Goal: Entertainment & Leisure: Consume media (video, audio)

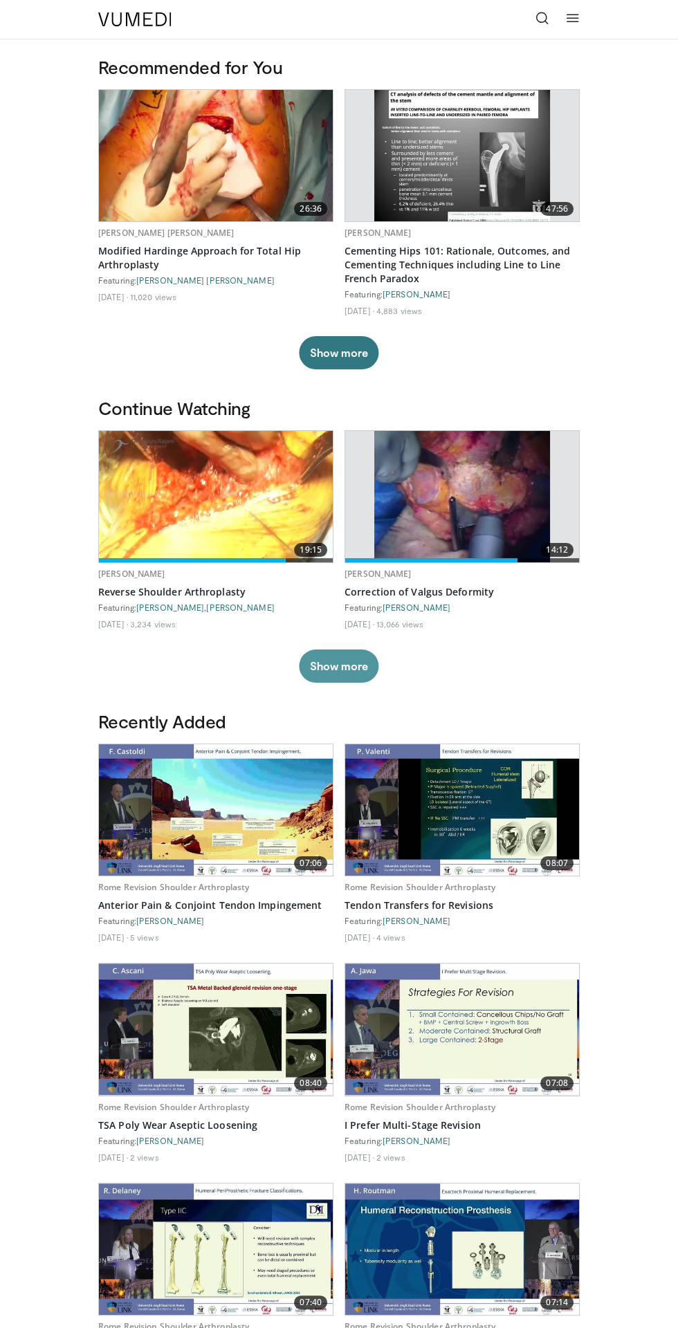
click at [337, 665] on button "Show more" at bounding box center [339, 665] width 80 height 33
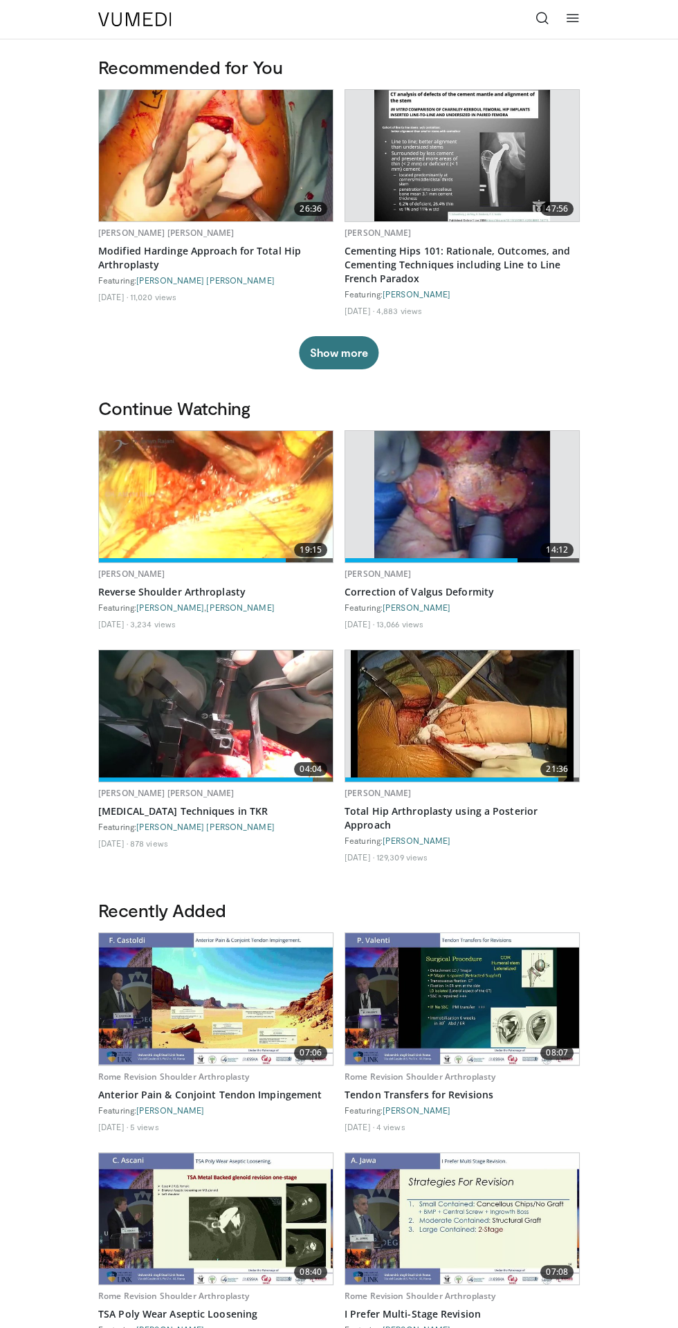
click at [538, 24] on icon at bounding box center [542, 18] width 14 height 14
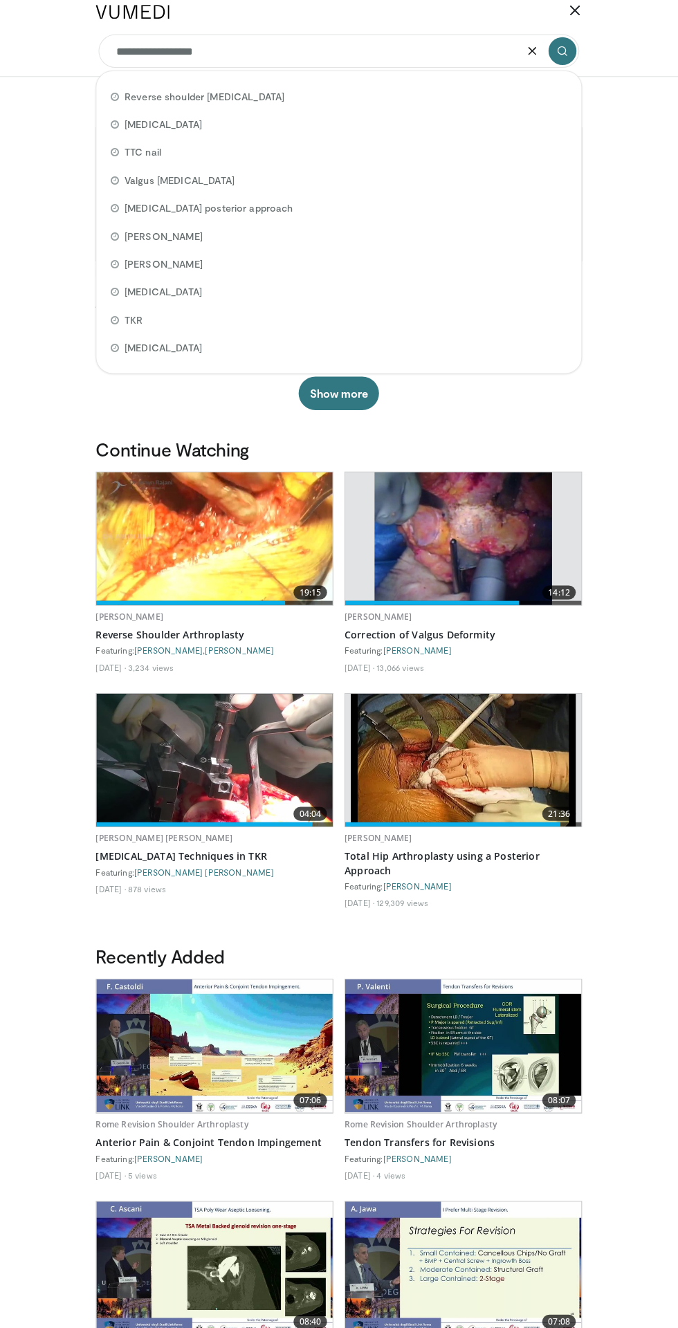
type input "**********"
click at [566, 56] on button "submit" at bounding box center [560, 58] width 28 height 28
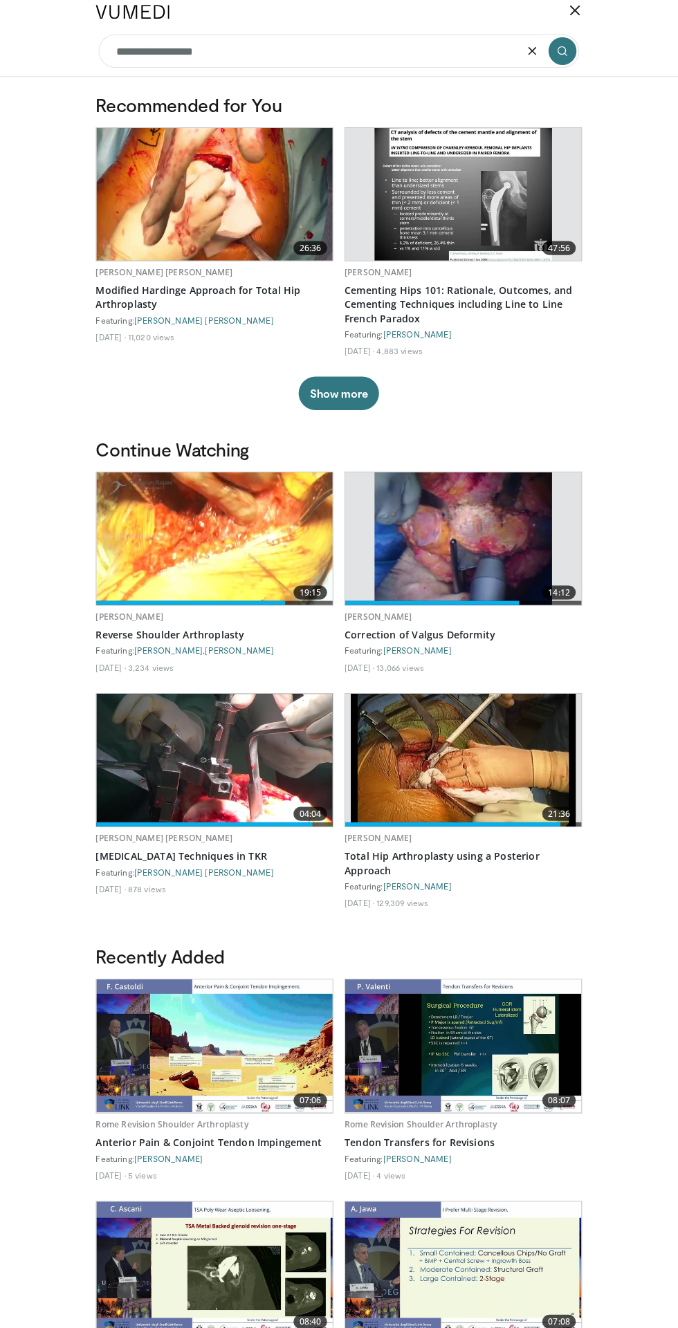
click at [559, 55] on icon "submit" at bounding box center [560, 58] width 11 height 11
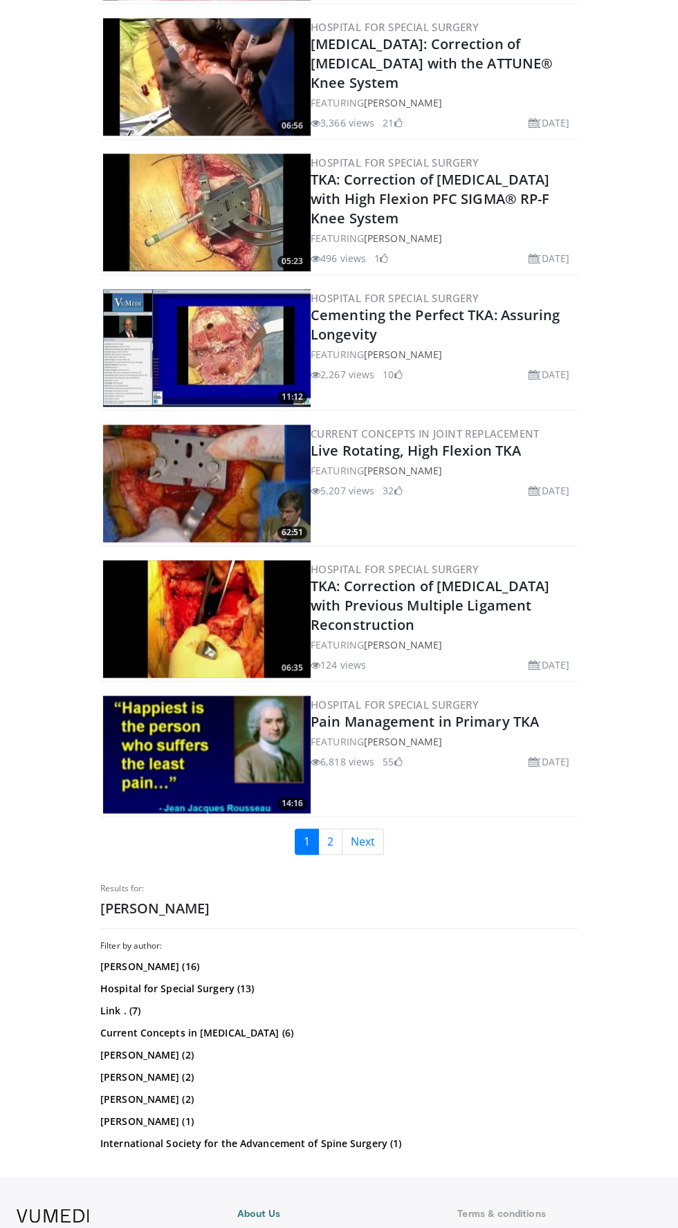
scroll to position [2968, 0]
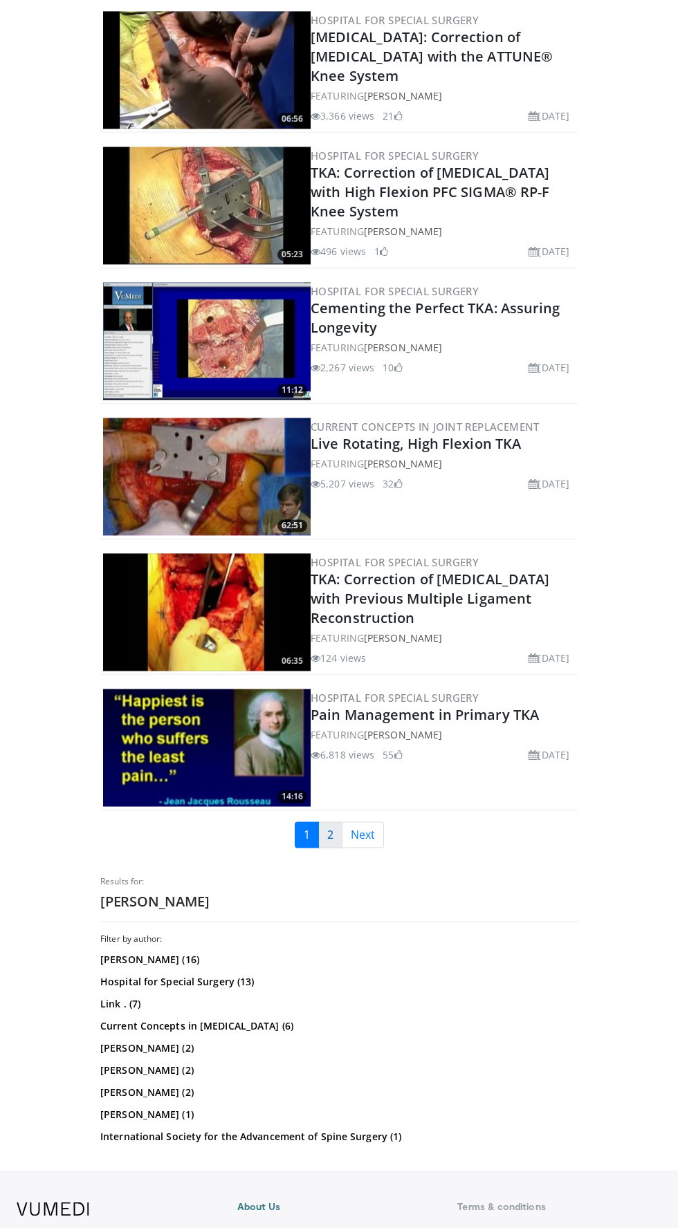
click at [329, 823] on link "2" at bounding box center [330, 834] width 24 height 26
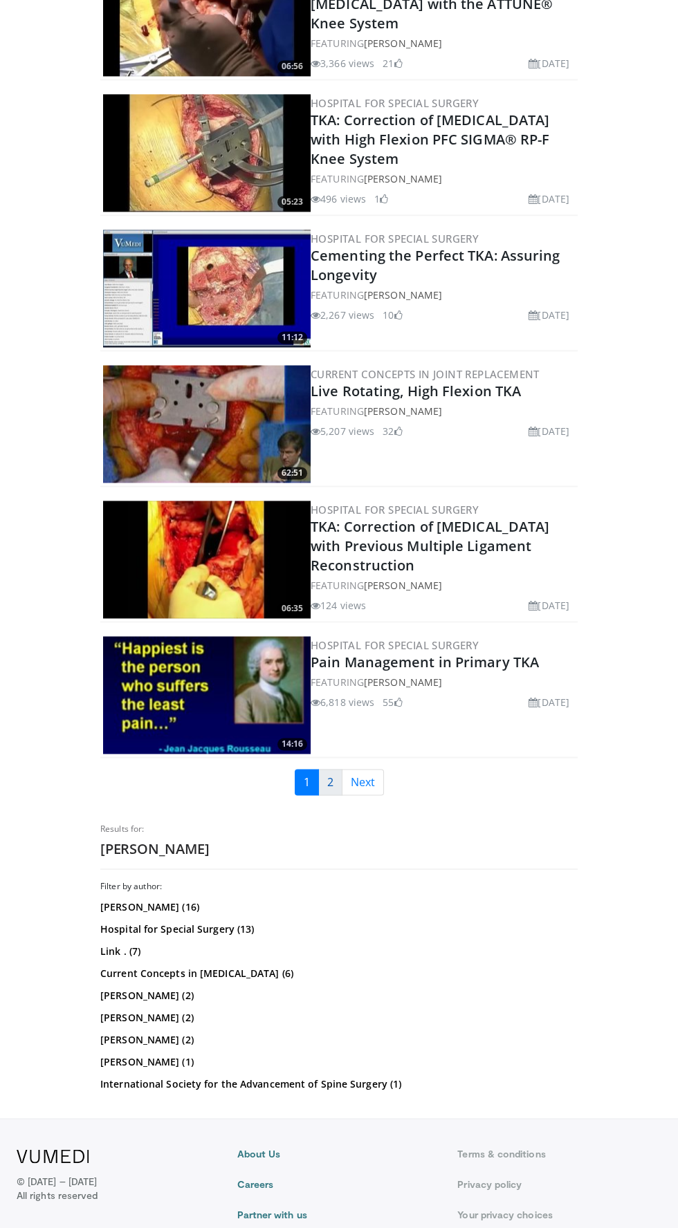
scroll to position [3067, 0]
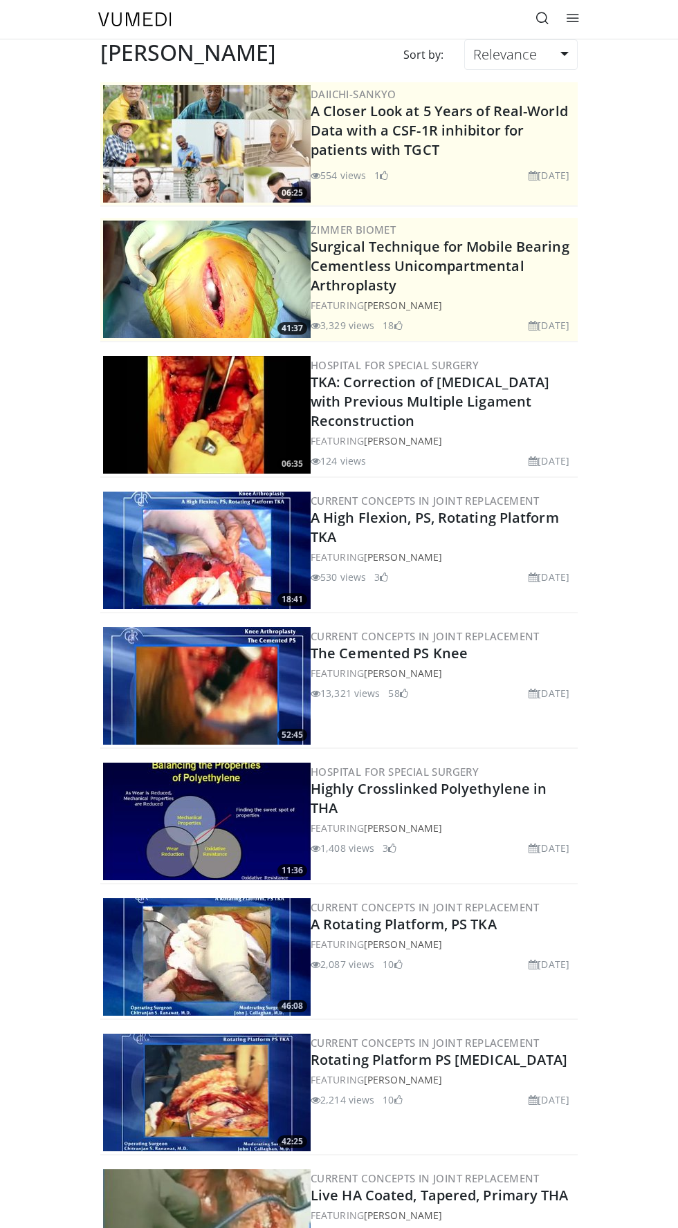
scroll to position [312, 0]
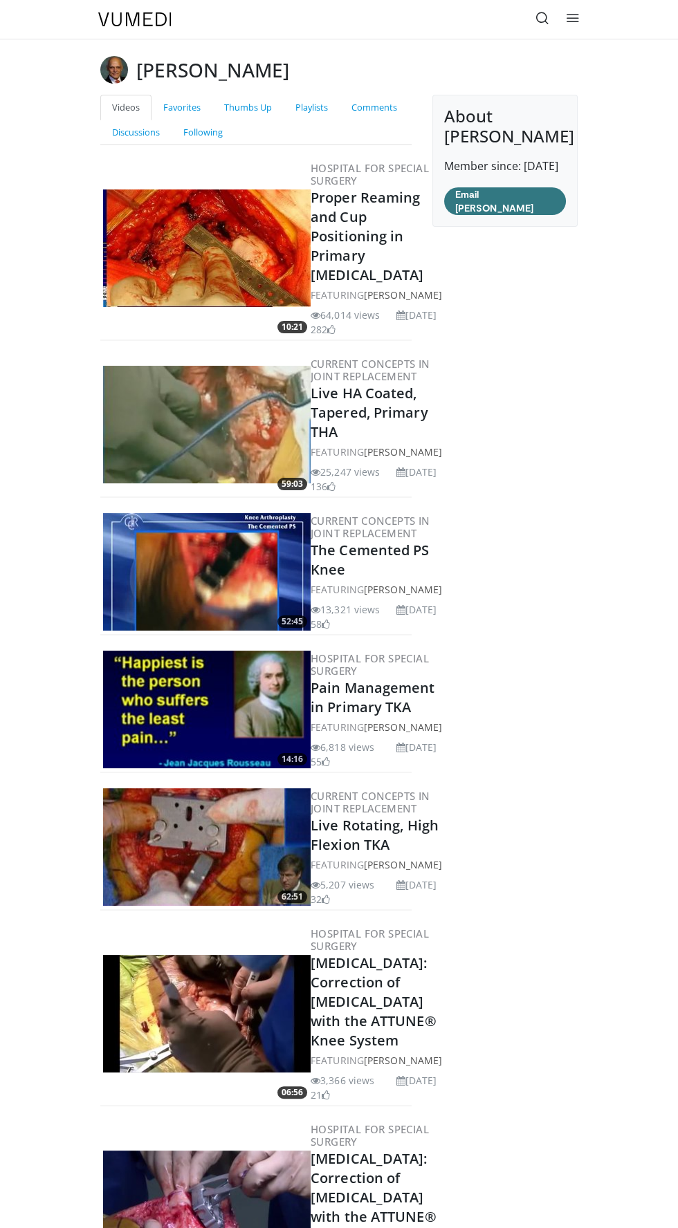
click at [230, 483] on img at bounding box center [206, 425] width 207 height 118
click at [330, 441] on link "Live HA Coated, Tapered, Primary THA" at bounding box center [369, 412] width 118 height 57
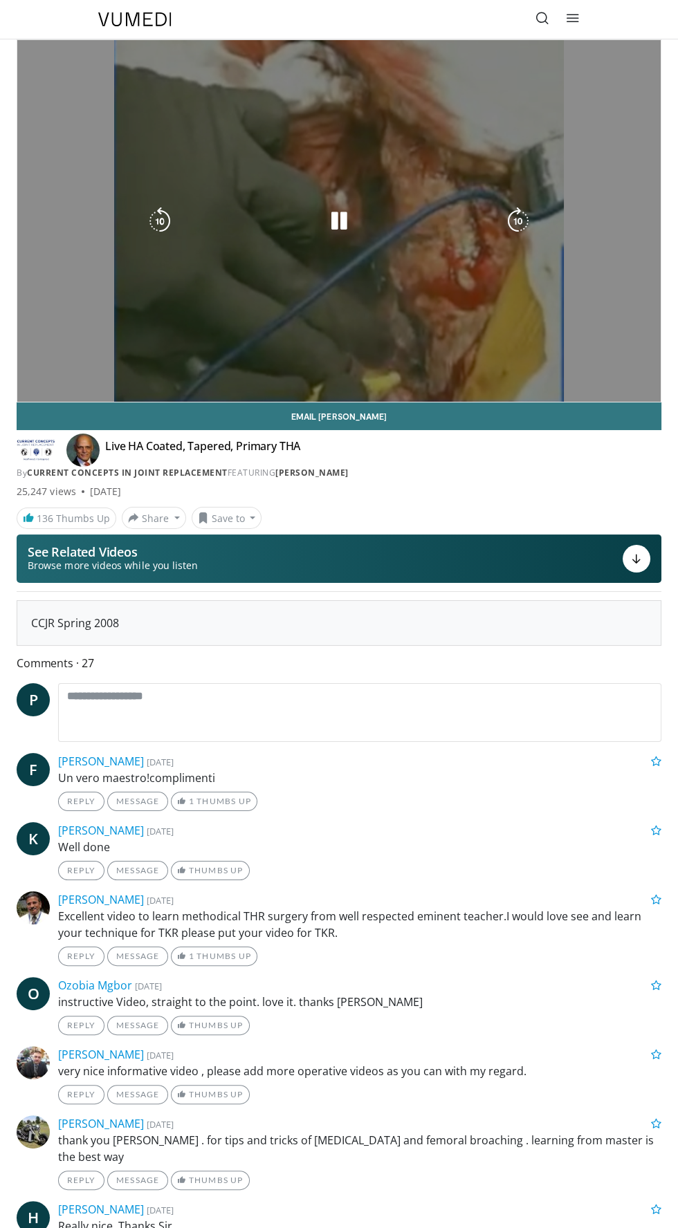
click at [434, 218] on div "Video Player" at bounding box center [339, 221] width 386 height 28
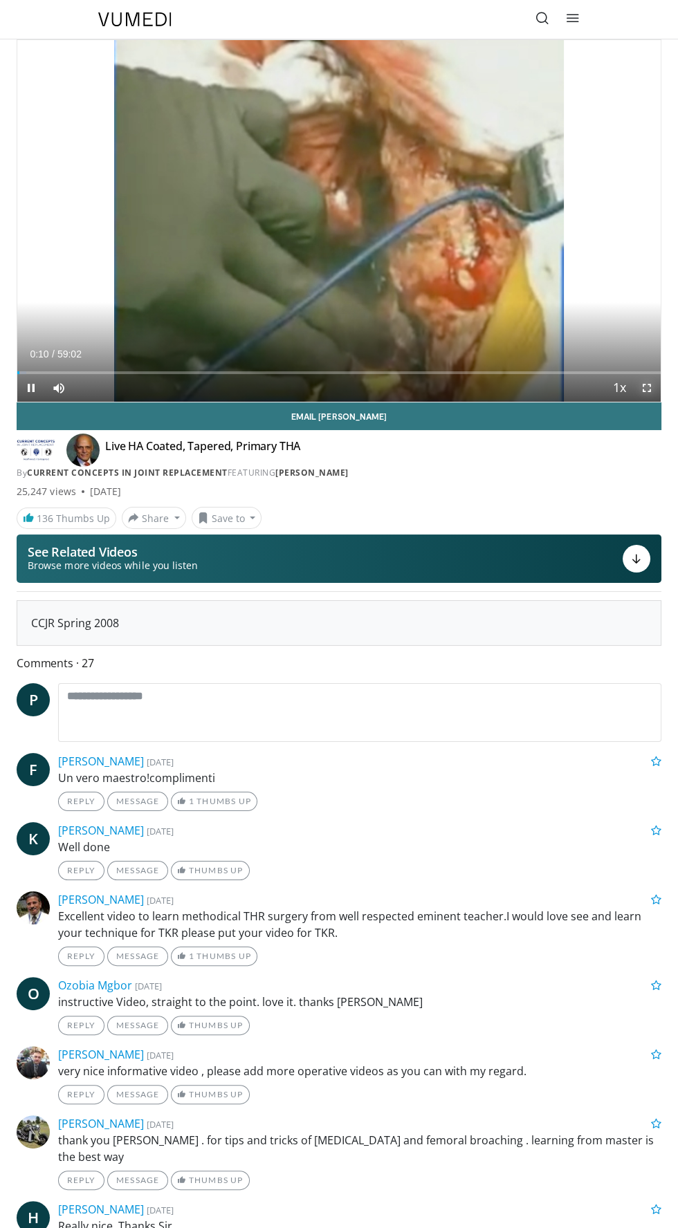
click at [647, 387] on span "Video Player" at bounding box center [647, 388] width 28 height 28
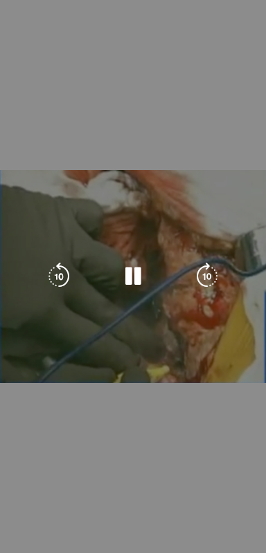
click at [90, 388] on div "10 seconds Tap to unmute" at bounding box center [133, 276] width 266 height 553
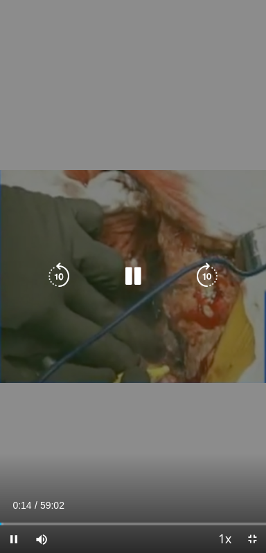
click at [205, 268] on icon "Video Player" at bounding box center [207, 277] width 28 height 28
click at [207, 269] on icon "Video Player" at bounding box center [207, 277] width 28 height 28
click at [209, 270] on icon "Video Player" at bounding box center [207, 277] width 28 height 28
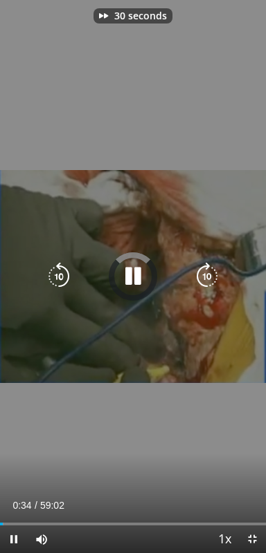
click at [208, 270] on icon "Video Player" at bounding box center [207, 277] width 28 height 28
click at [208, 269] on icon "Video Player" at bounding box center [207, 277] width 28 height 28
click at [209, 268] on icon "Video Player" at bounding box center [207, 277] width 28 height 28
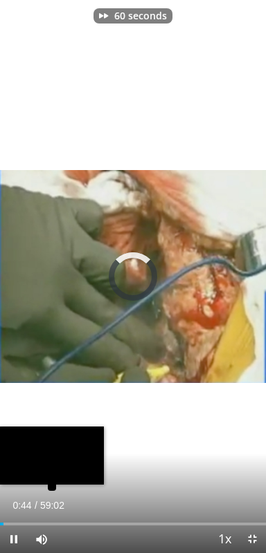
click at [21, 524] on div "Loaded : 0.00% 00:44" at bounding box center [133, 524] width 266 height 3
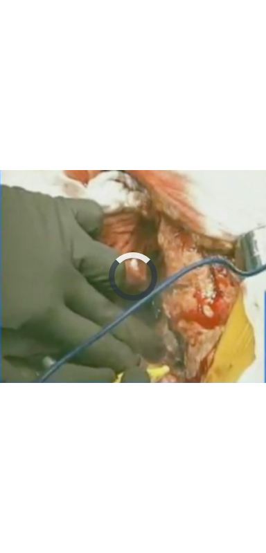
click at [187, 447] on div "60 seconds Tap to unmute" at bounding box center [133, 276] width 266 height 553
click at [179, 361] on div "60 seconds Tap to unmute" at bounding box center [133, 276] width 266 height 553
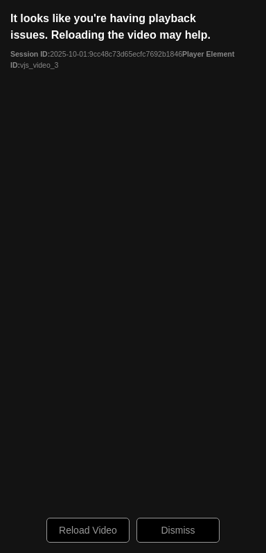
click at [169, 374] on div "60 seconds Tap to unmute" at bounding box center [133, 276] width 266 height 553
click at [83, 523] on div "60 seconds Tap to unmute" at bounding box center [133, 276] width 266 height 553
click at [80, 526] on div "60 seconds Tap to unmute" at bounding box center [133, 276] width 266 height 553
click at [191, 384] on div "60 seconds Tap to unmute" at bounding box center [133, 276] width 266 height 553
click at [80, 528] on div "60 seconds Tap to unmute" at bounding box center [133, 276] width 266 height 553
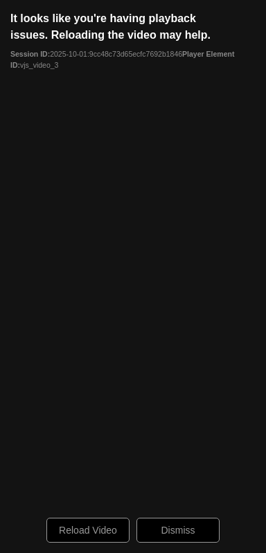
click at [97, 529] on div "60 seconds Tap to unmute" at bounding box center [133, 276] width 266 height 553
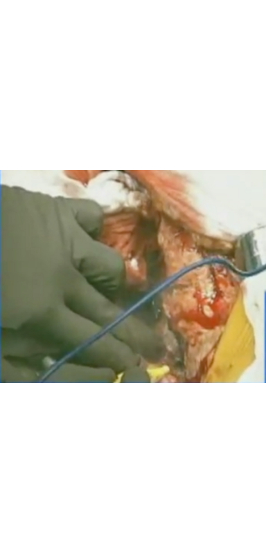
click at [150, 353] on div "60 seconds Tap to unmute" at bounding box center [133, 276] width 266 height 553
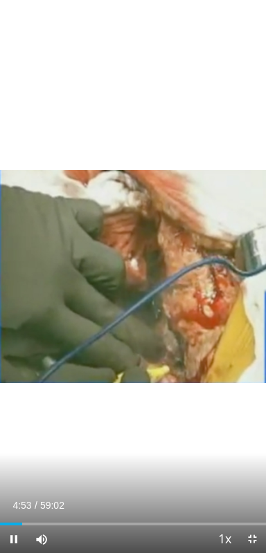
click at [138, 422] on div "60 seconds Tap to unmute" at bounding box center [133, 276] width 266 height 553
click at [16, 541] on span "Video Player" at bounding box center [14, 540] width 28 height 28
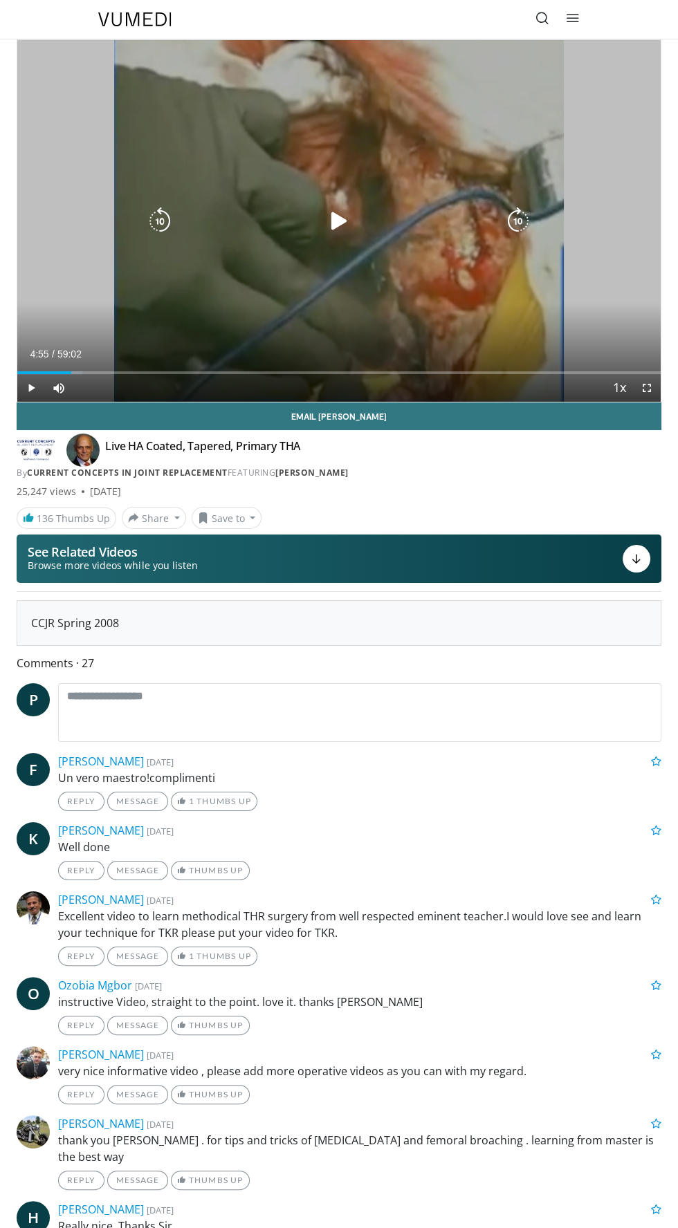
click at [307, 178] on div "60 seconds Tap to unmute" at bounding box center [338, 221] width 643 height 362
click at [347, 216] on icon "Video Player" at bounding box center [339, 221] width 28 height 28
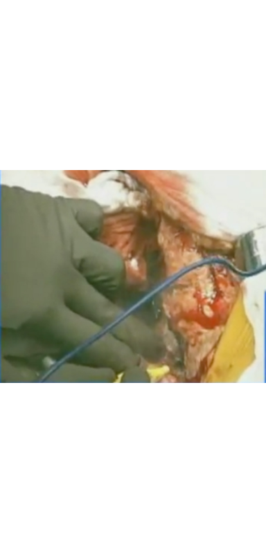
click at [177, 316] on div "60 seconds Tap to unmute" at bounding box center [133, 276] width 266 height 553
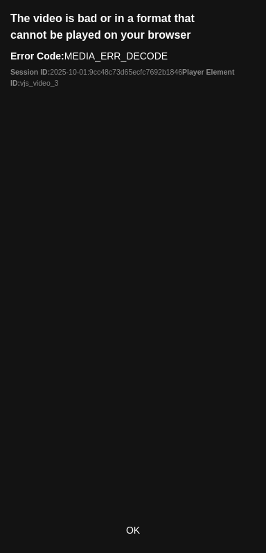
click at [147, 524] on div "60 seconds Tap to unmute" at bounding box center [133, 276] width 266 height 553
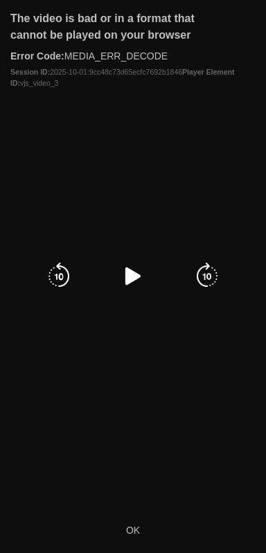
click at [123, 281] on icon "Video Player" at bounding box center [133, 277] width 28 height 28
click at [127, 273] on icon "Video Player" at bounding box center [133, 277] width 28 height 28
click at [138, 281] on icon "Video Player" at bounding box center [133, 277] width 28 height 28
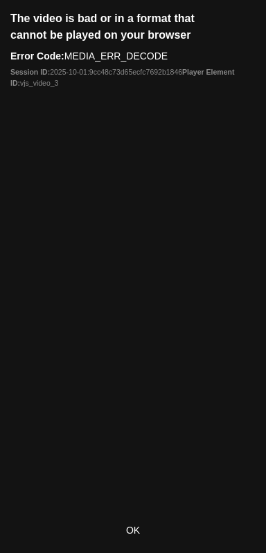
click at [138, 267] on icon "Video Player" at bounding box center [133, 277] width 28 height 28
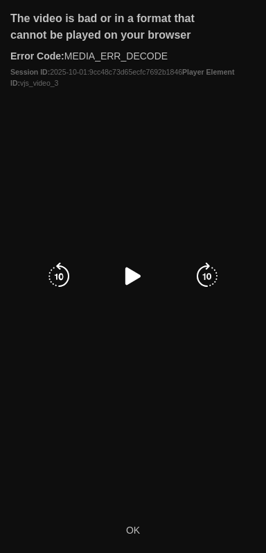
click at [133, 279] on icon "Video Player" at bounding box center [133, 277] width 28 height 28
click at [138, 279] on icon "Video Player" at bounding box center [133, 277] width 28 height 28
click at [144, 278] on icon "Video Player" at bounding box center [133, 277] width 28 height 28
click at [142, 274] on icon "Video Player" at bounding box center [133, 277] width 28 height 28
click at [127, 285] on icon "Video Player" at bounding box center [133, 277] width 28 height 28
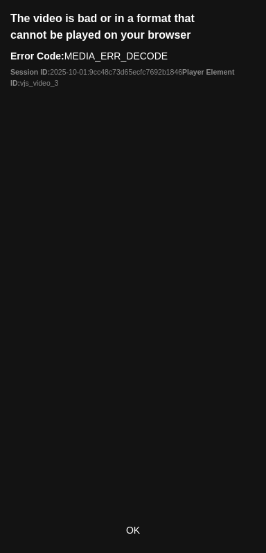
click at [147, 525] on div "60 seconds Tap to unmute" at bounding box center [133, 276] width 266 height 553
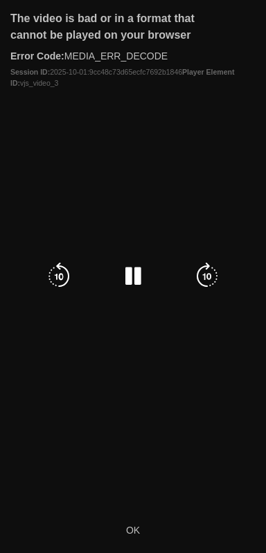
click at [136, 537] on div "60 seconds Tap to unmute" at bounding box center [133, 276] width 266 height 553
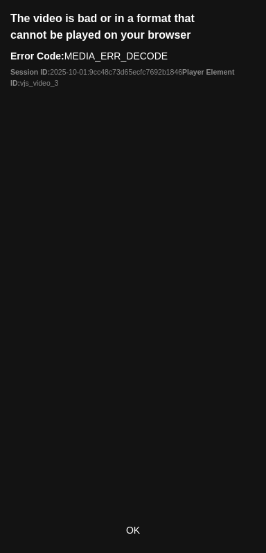
click at [135, 409] on div "60 seconds Tap to unmute" at bounding box center [133, 276] width 266 height 553
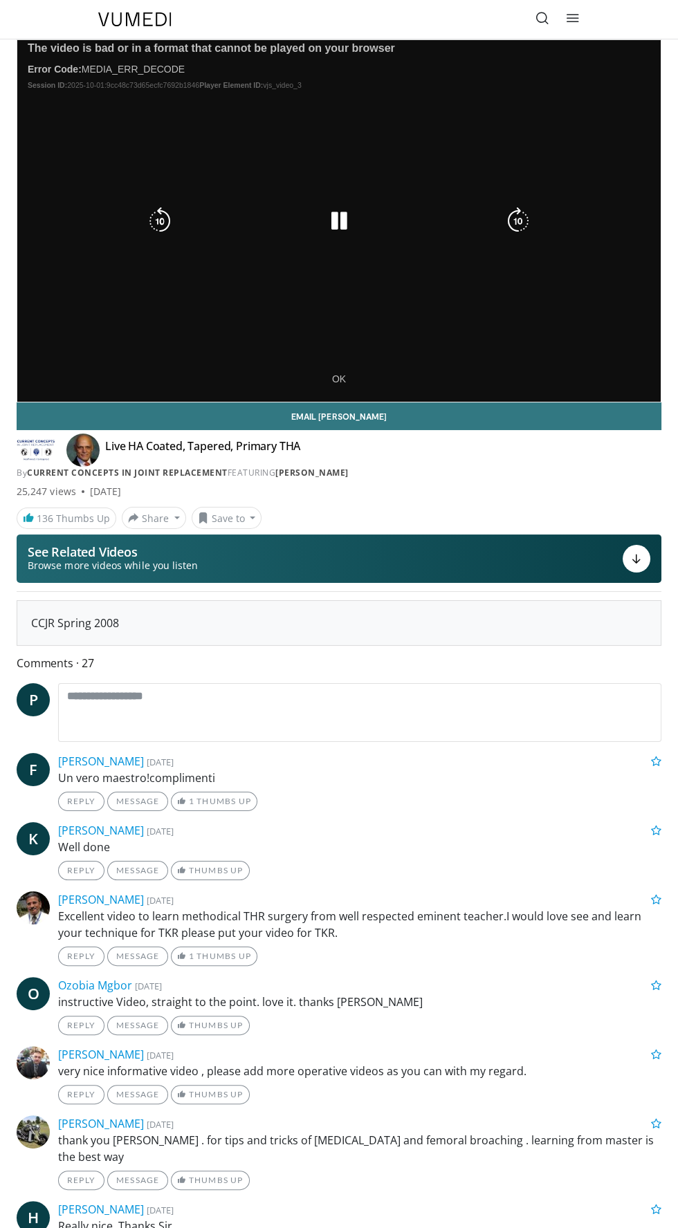
click at [337, 225] on icon "Video Player" at bounding box center [339, 221] width 28 height 28
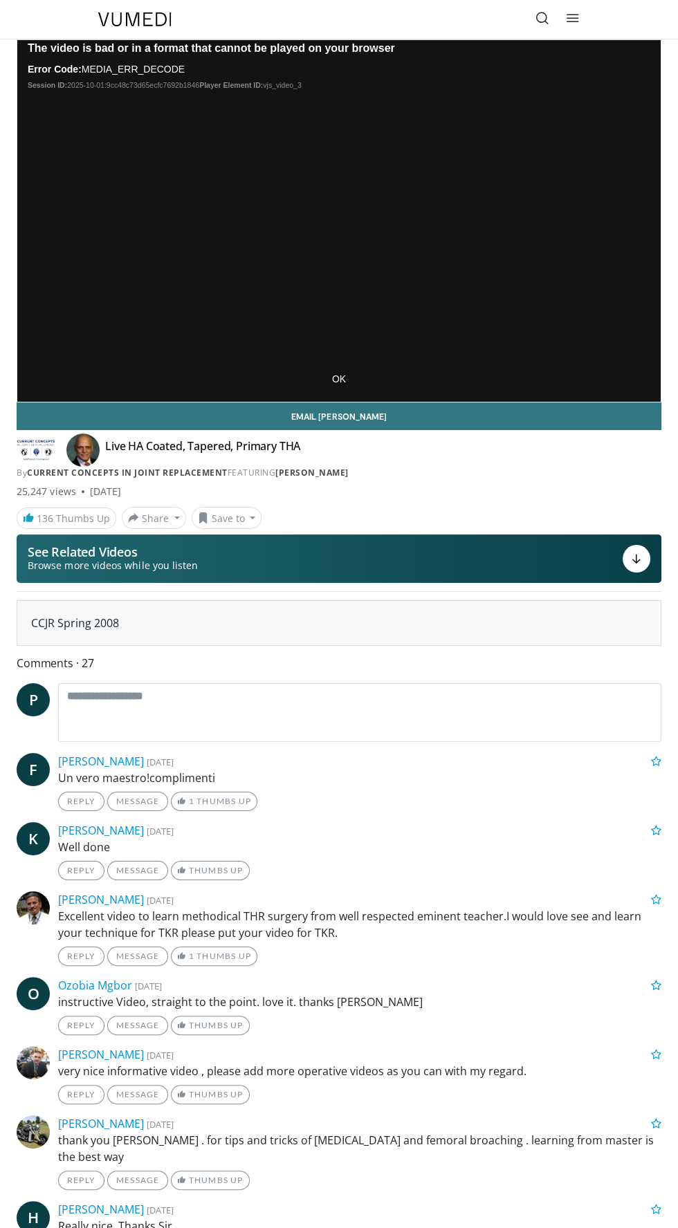
click at [348, 381] on div "60 seconds Tap to unmute" at bounding box center [338, 221] width 643 height 362
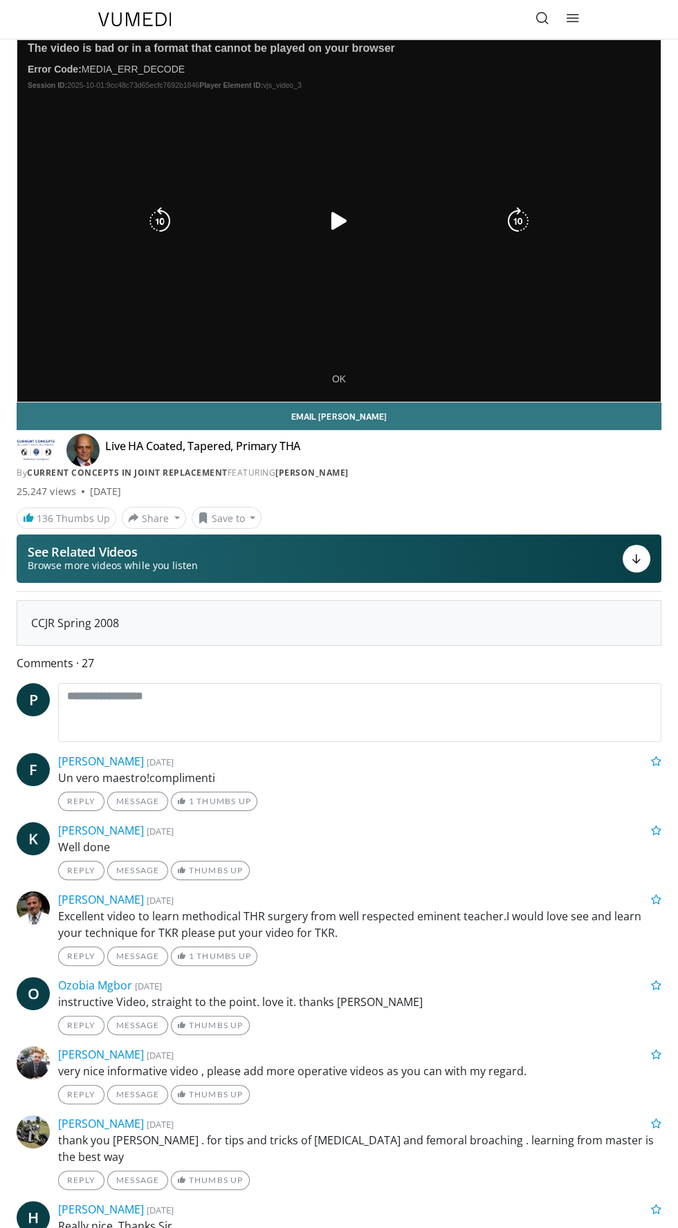
click at [352, 236] on div "60 seconds Tap to unmute" at bounding box center [338, 221] width 643 height 362
click at [344, 221] on icon "Video Player" at bounding box center [339, 221] width 28 height 28
click at [338, 378] on div "60 seconds Tap to unmute" at bounding box center [338, 221] width 643 height 362
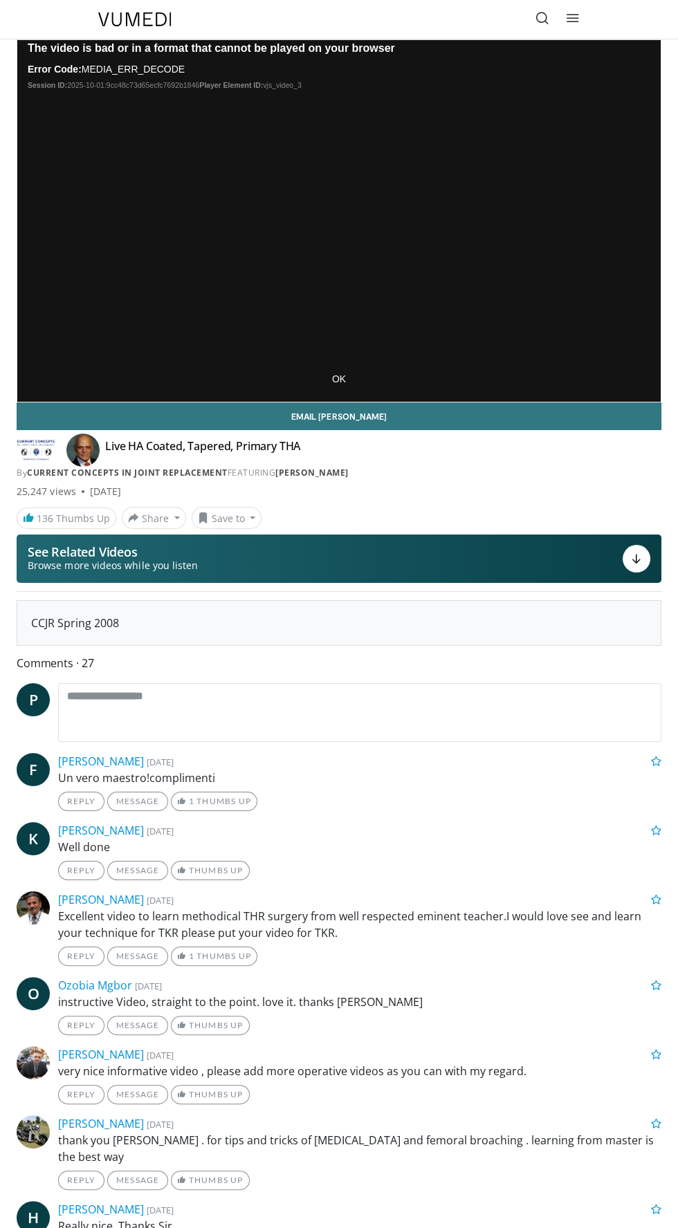
click at [345, 384] on div "60 seconds Tap to unmute" at bounding box center [338, 221] width 643 height 362
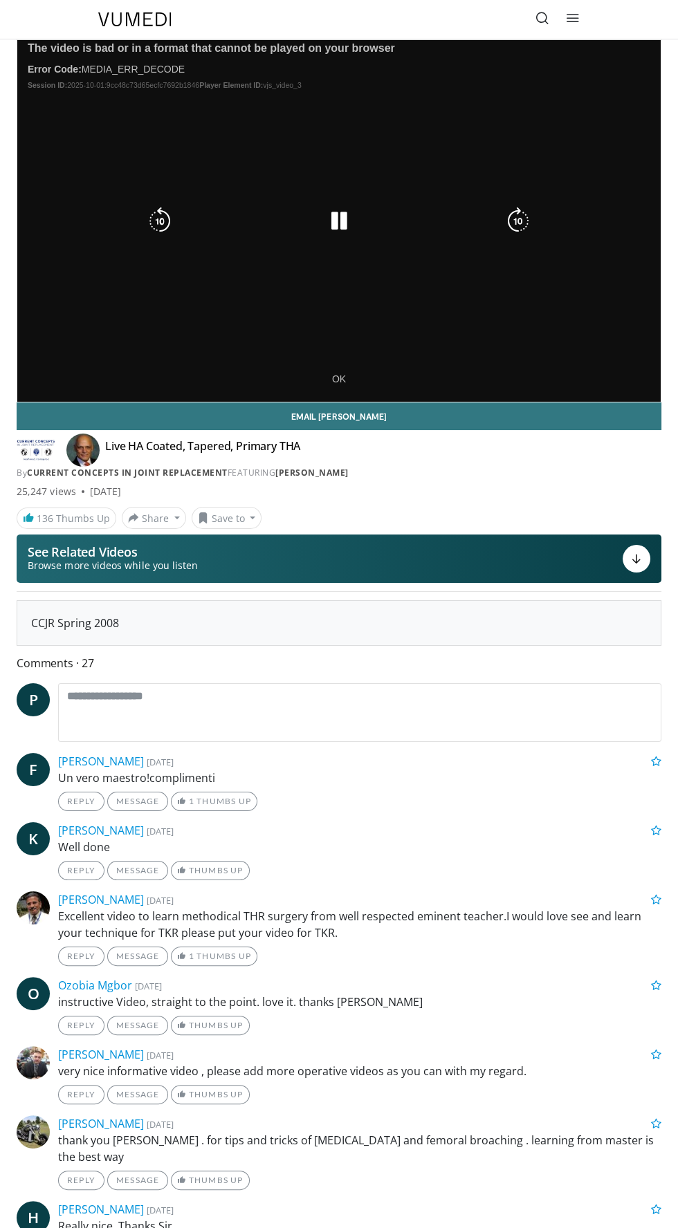
click at [363, 366] on div "60 seconds Tap to unmute" at bounding box center [338, 221] width 643 height 362
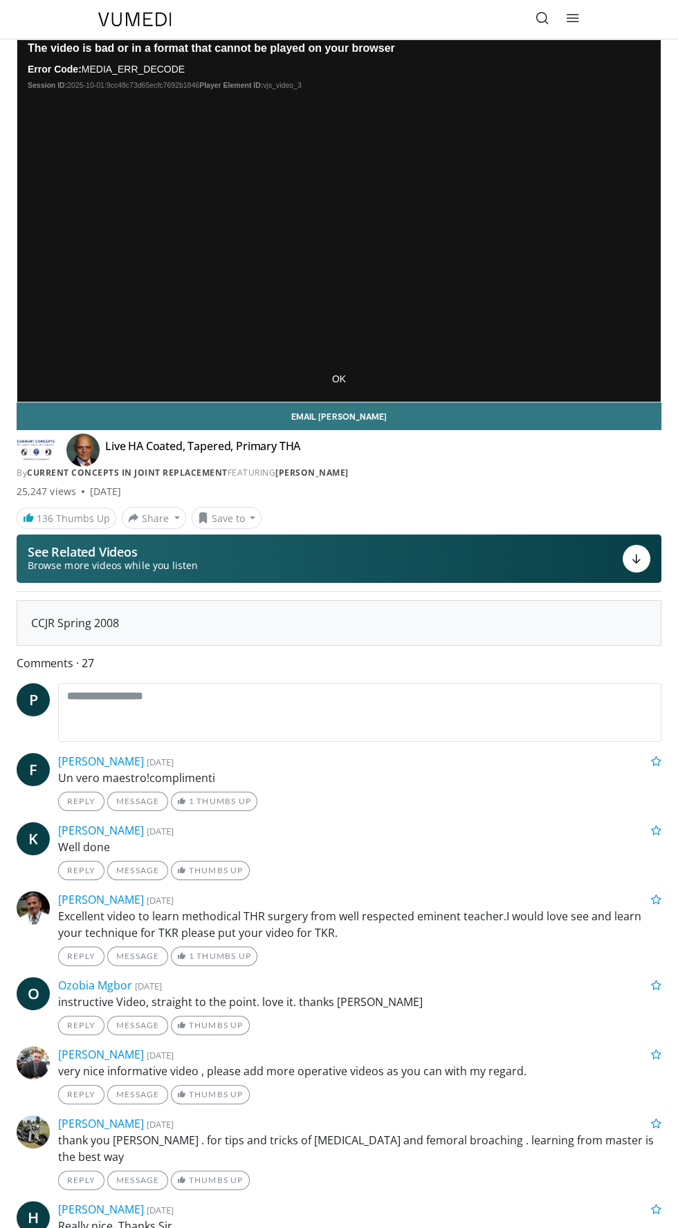
click at [345, 373] on div "60 seconds Tap to unmute" at bounding box center [338, 221] width 643 height 362
